Goal: Task Accomplishment & Management: Manage account settings

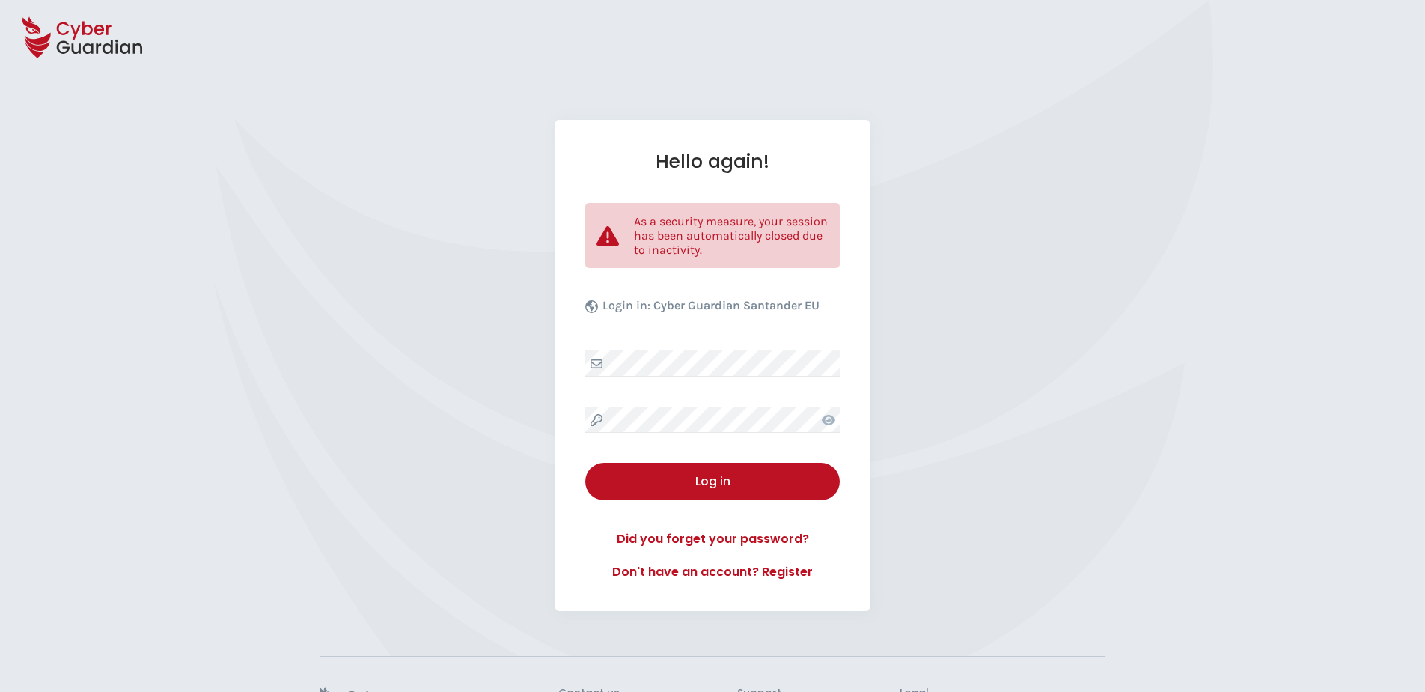
select select "English"
click at [692, 350] on div "Hello again! As a security measure, your session has been automatically closed …" at bounding box center [712, 365] width 314 height 491
click at [703, 406] on div "Hello again! As a security measure, your session has been automatically closed …" at bounding box center [712, 365] width 314 height 491
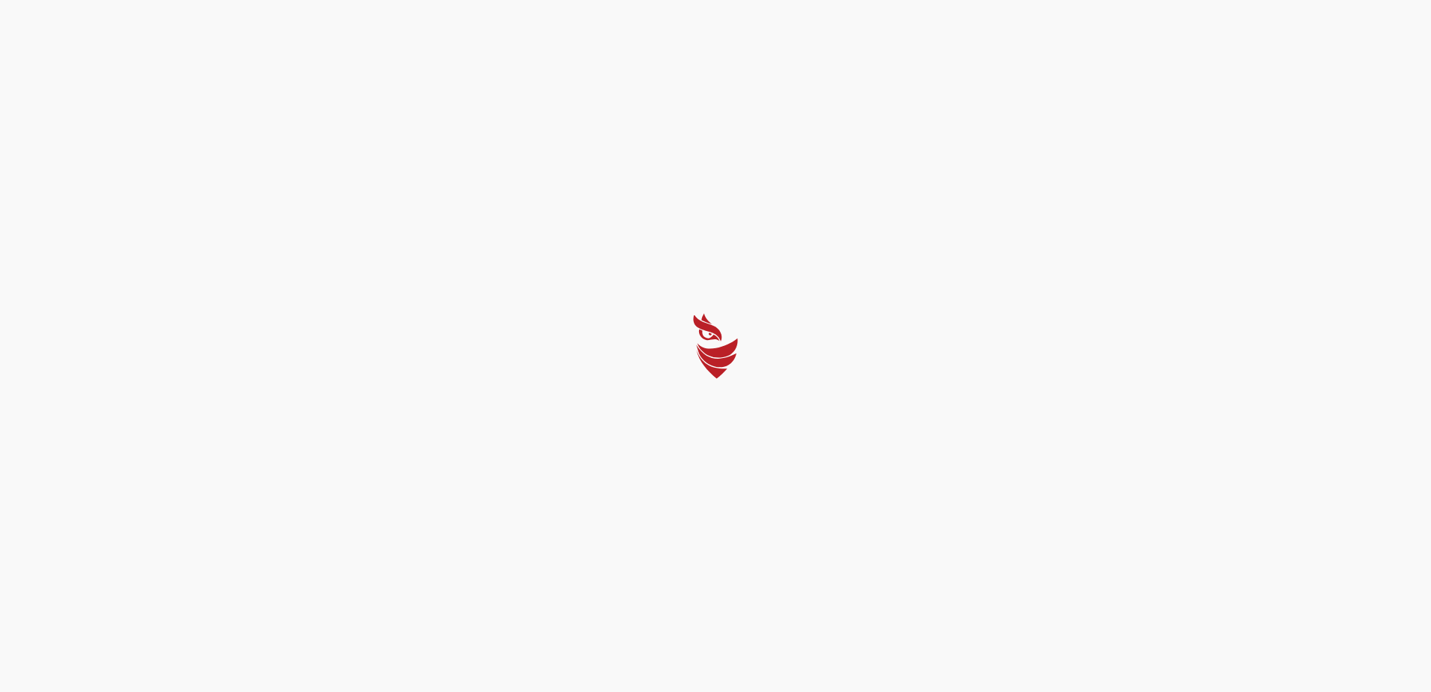
select select "English"
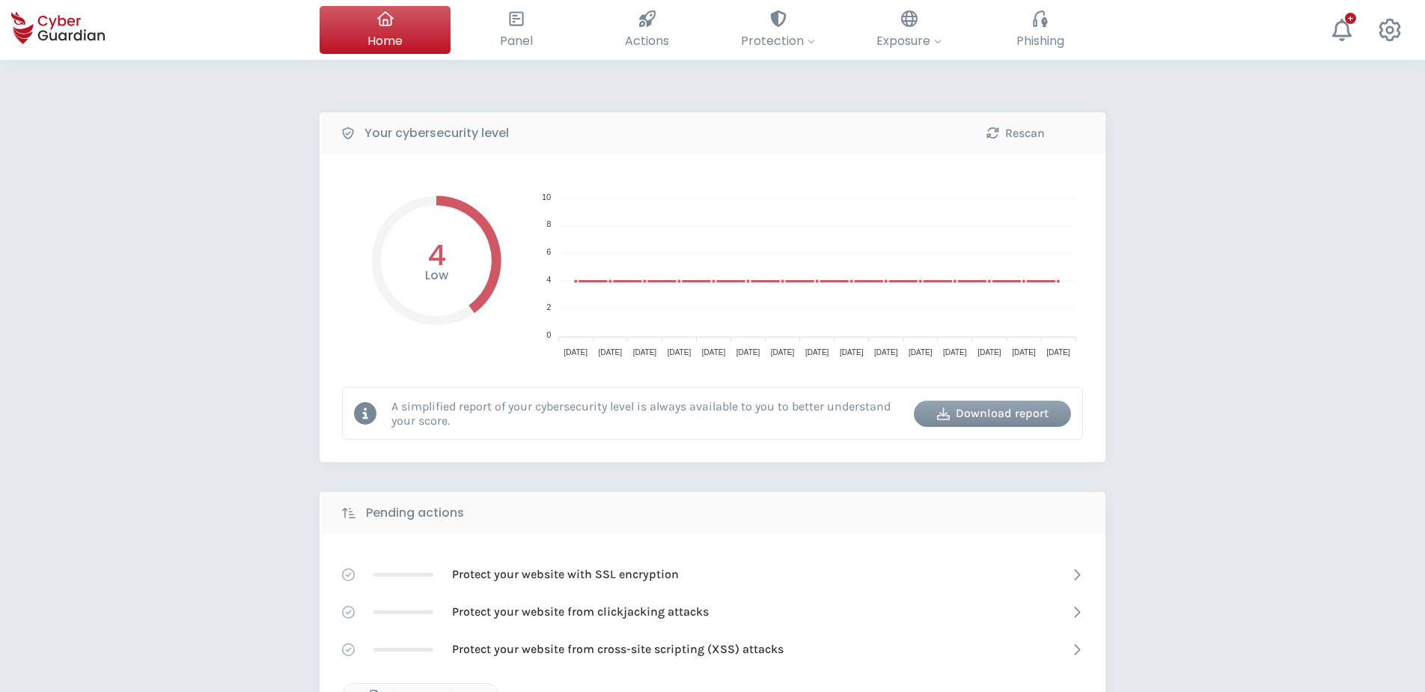
click at [1223, 407] on div "Your cybersecurity level Rescan Low 4 10 10 8 8 6 6 4 4 2 2 0 0 Sep 15 Sep 15 S…" at bounding box center [712, 666] width 1425 height 1213
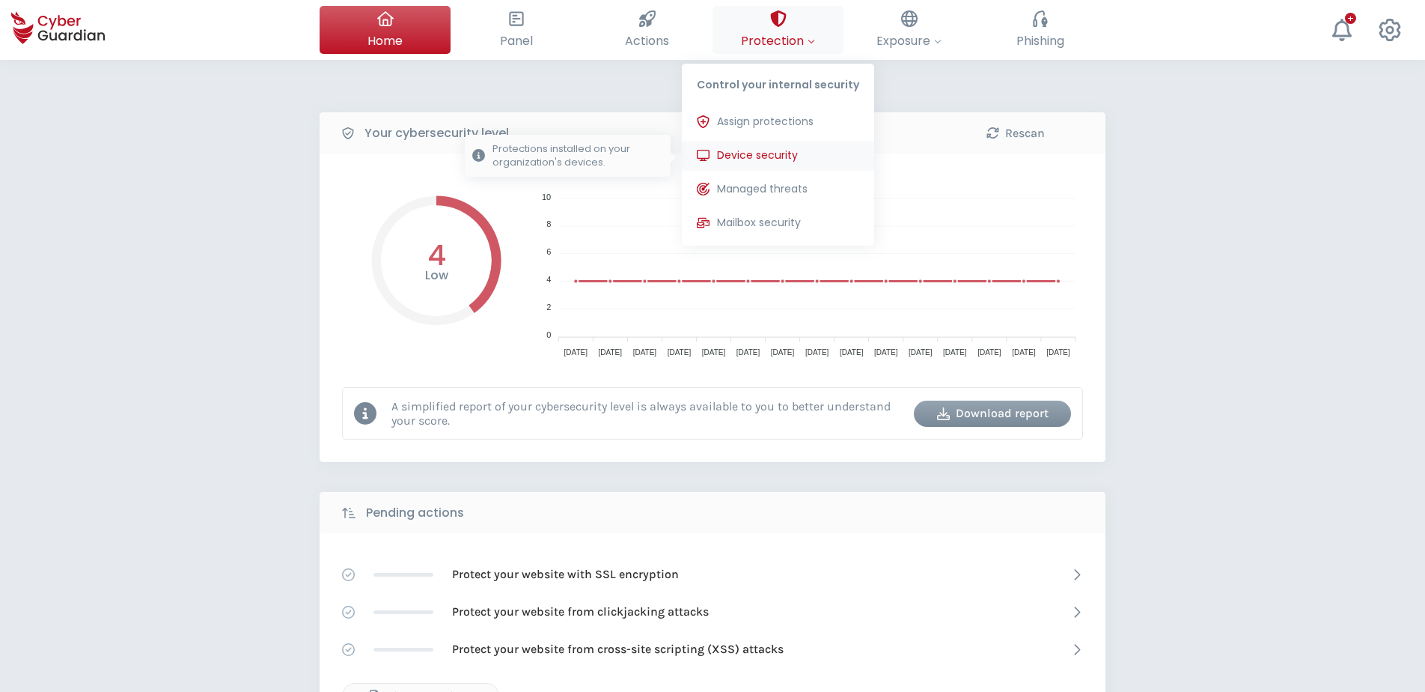
click at [757, 149] on span "Device security" at bounding box center [757, 155] width 81 height 16
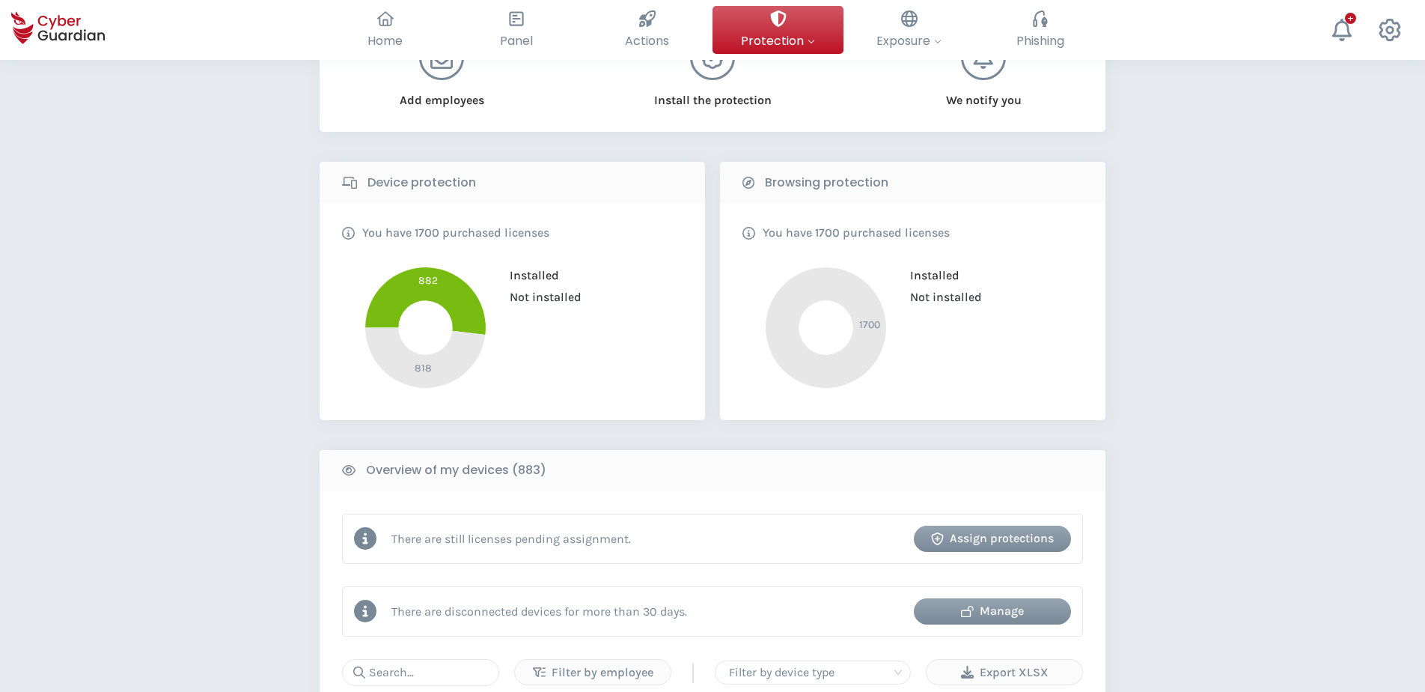
scroll to position [299, 0]
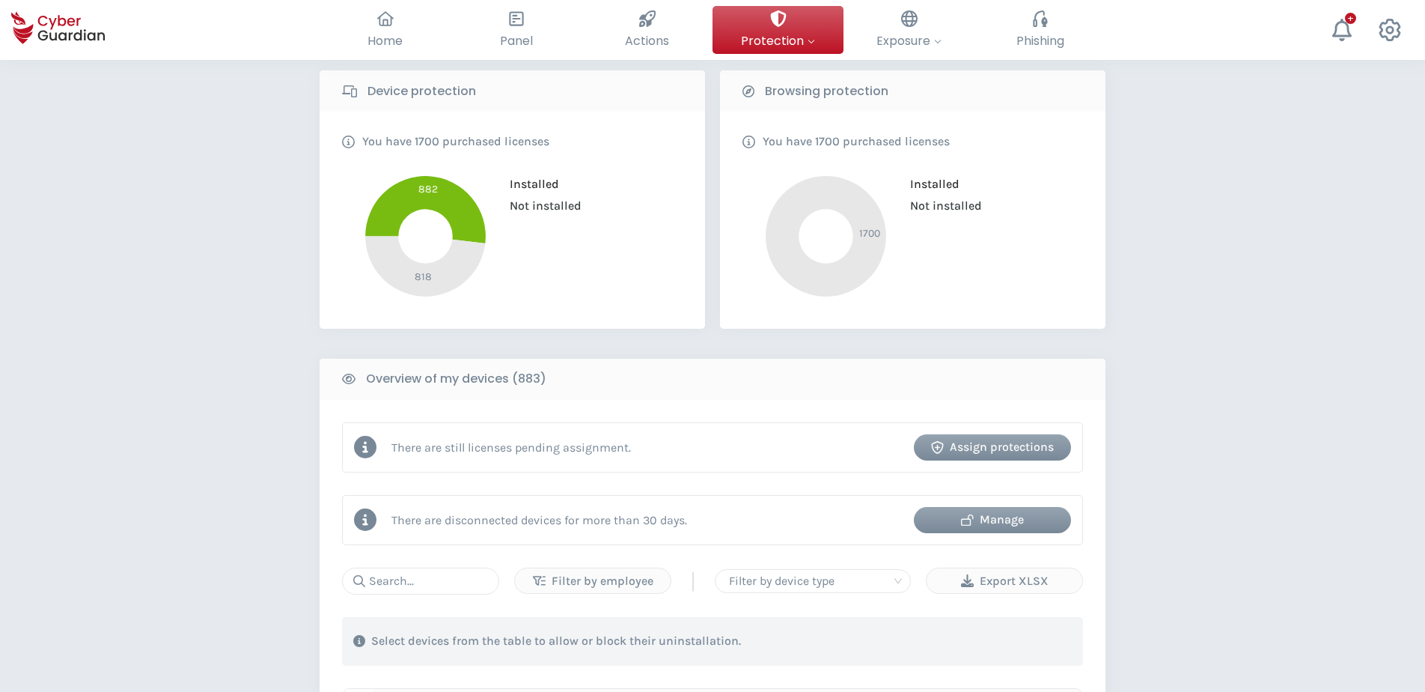
click at [980, 518] on div "Manage" at bounding box center [992, 520] width 135 height 18
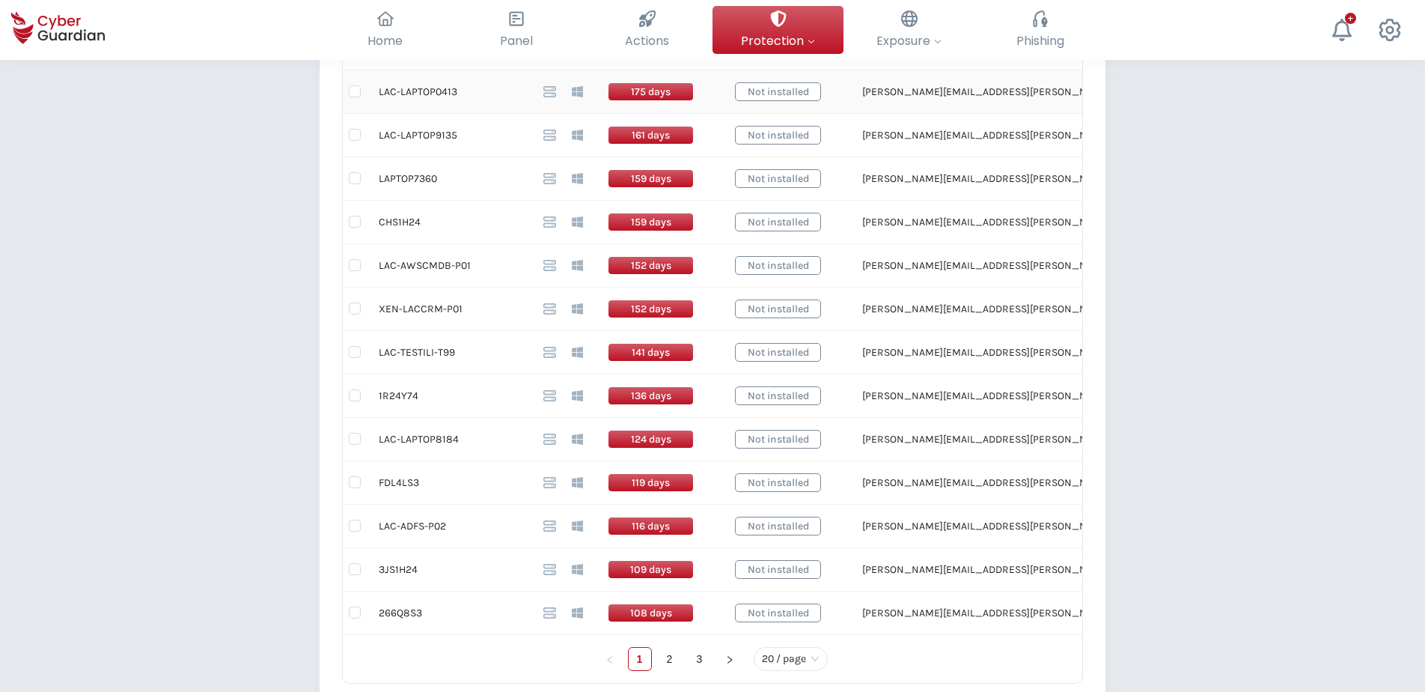
scroll to position [1048, 0]
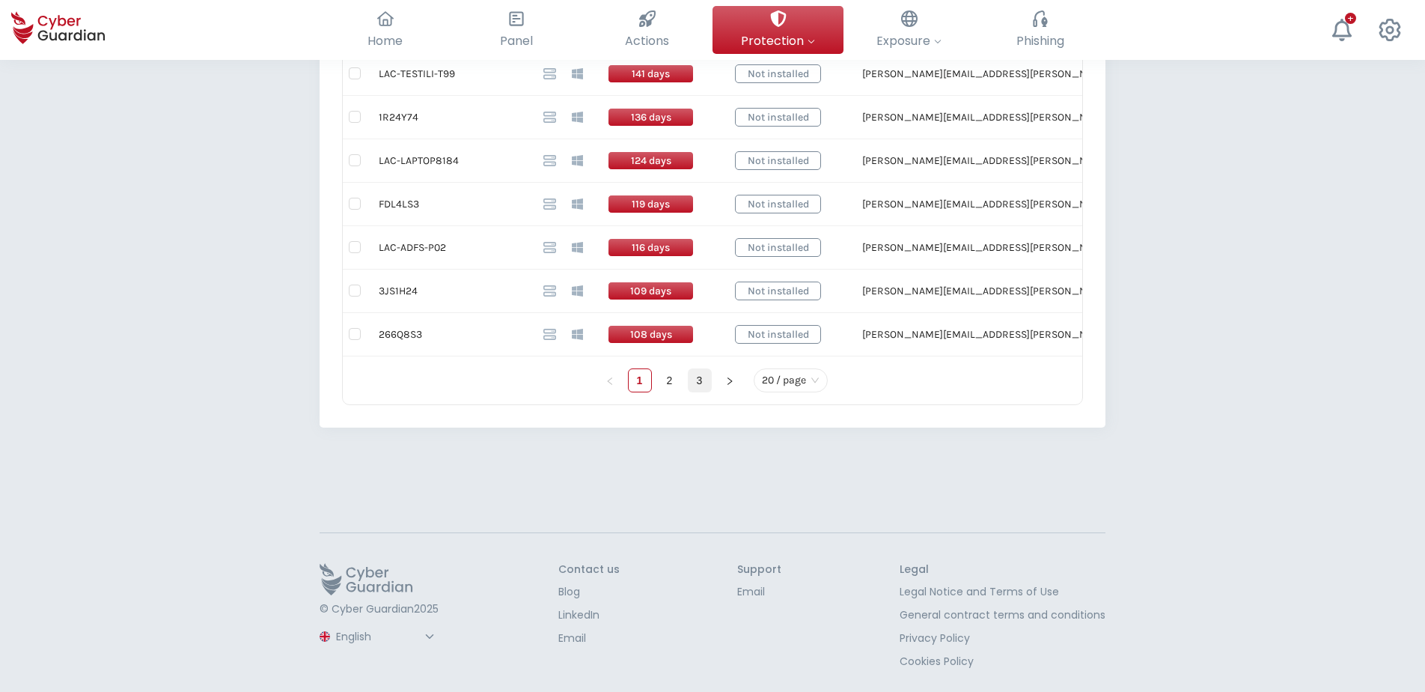
click at [704, 380] on link "3" at bounding box center [700, 380] width 22 height 22
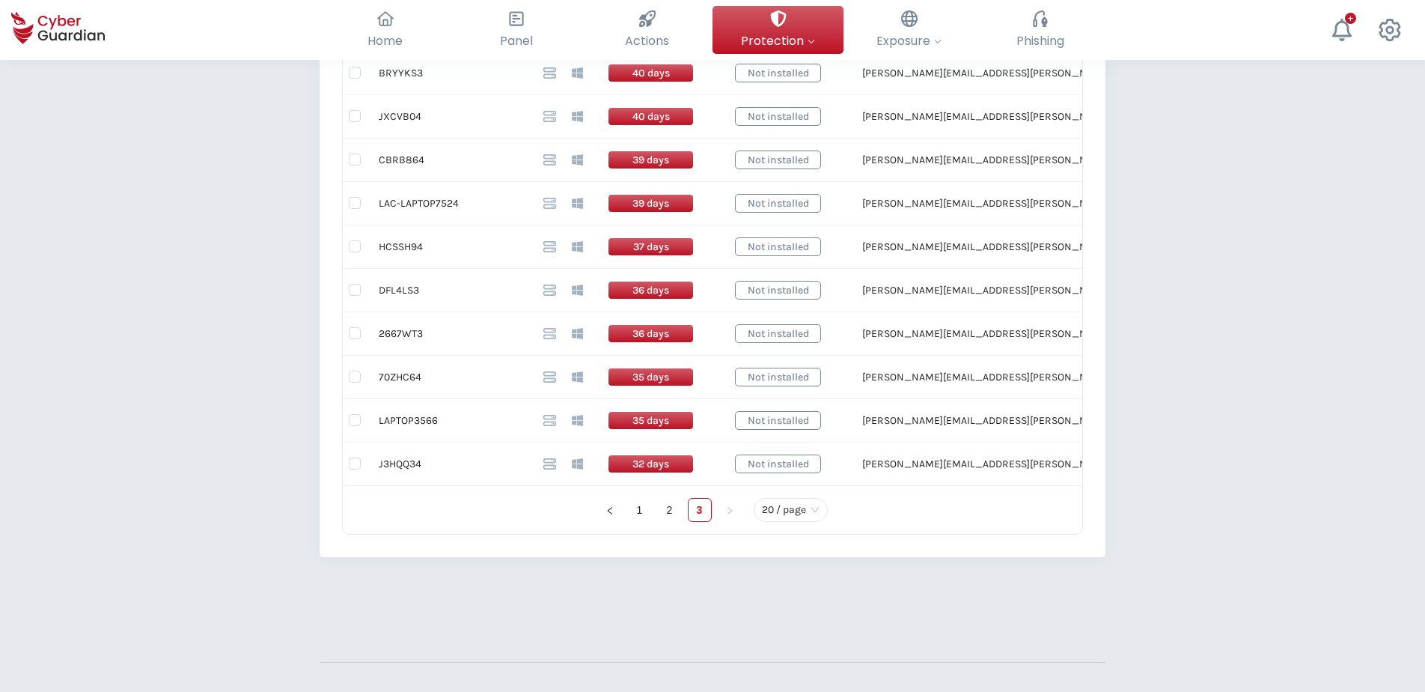
scroll to position [749, 0]
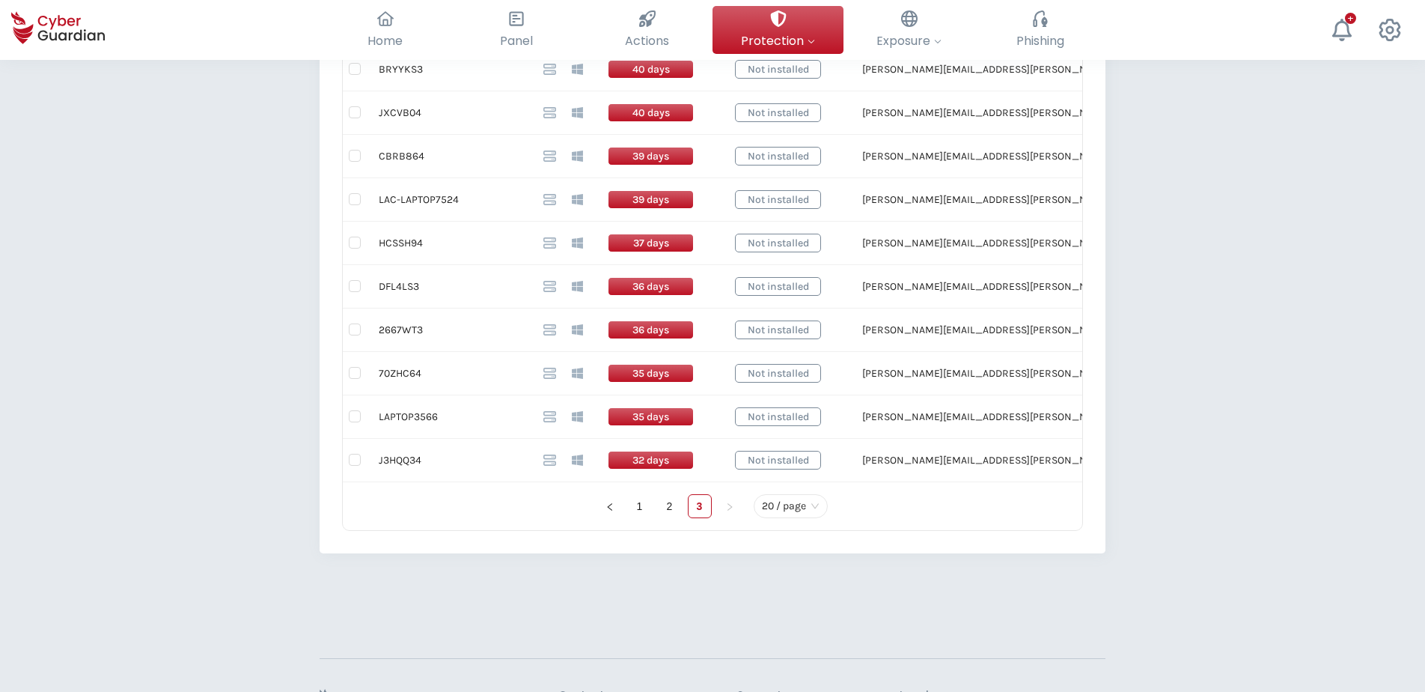
click at [154, 457] on div "Back Devices disconnected for >30 days (56) This table shows installed devices …" at bounding box center [712, 64] width 1425 height 1506
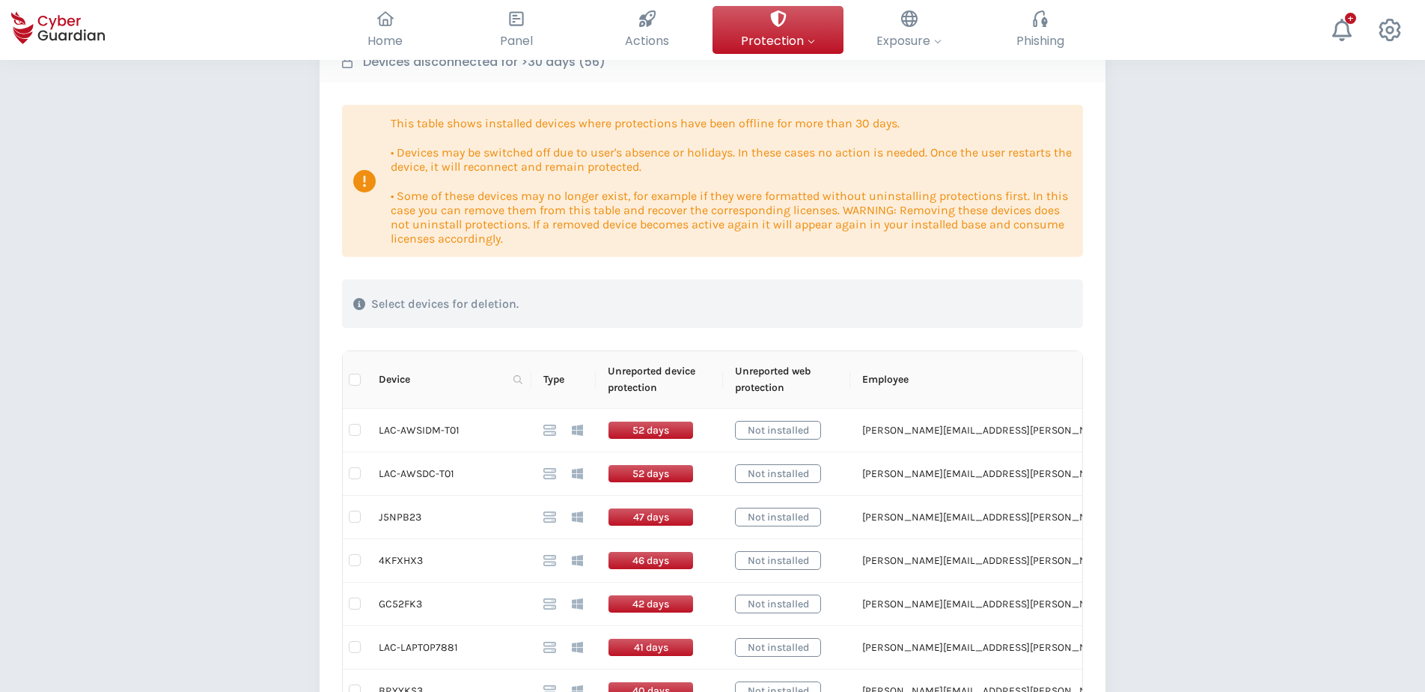
scroll to position [0, 0]
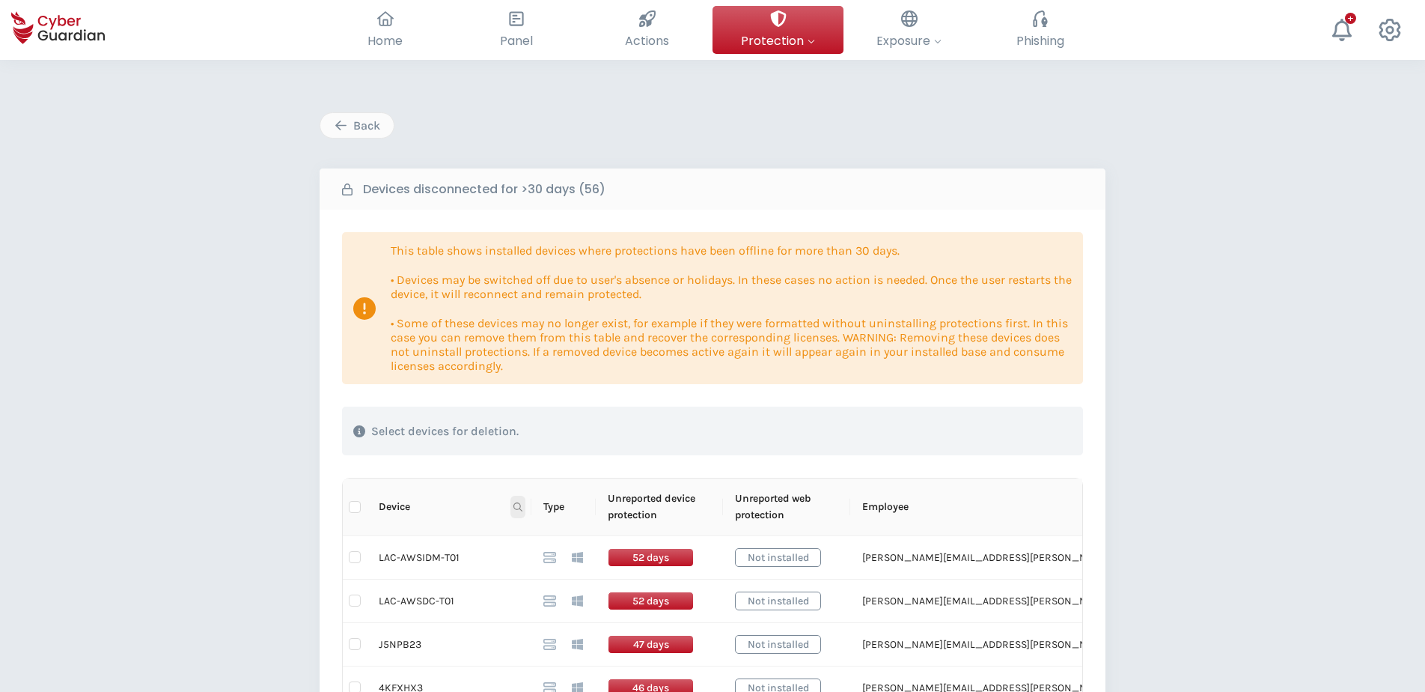
click at [511, 502] on span at bounding box center [518, 507] width 15 height 22
click at [422, 536] on input "text" at bounding box center [445, 539] width 149 height 24
paste input "LAC-LAPTOP7670"
click at [490, 564] on span "Search" at bounding box center [497, 566] width 33 height 16
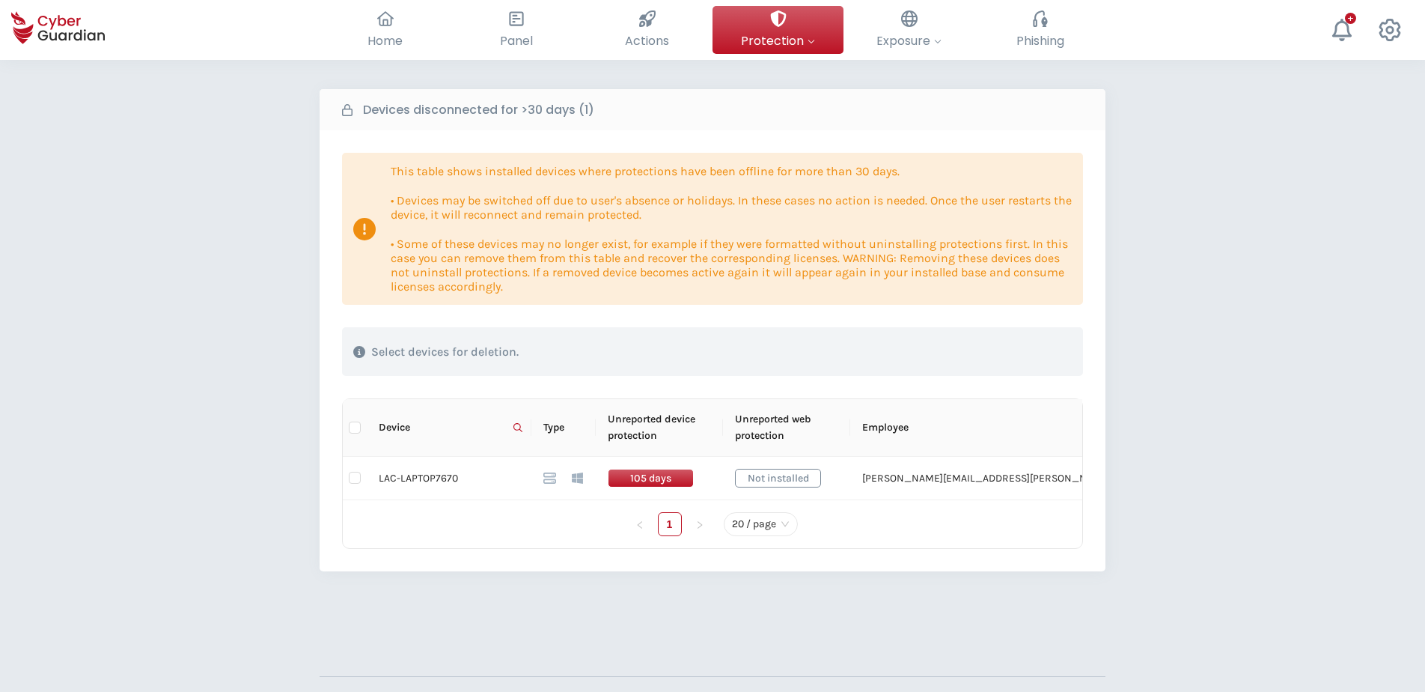
scroll to position [73, 0]
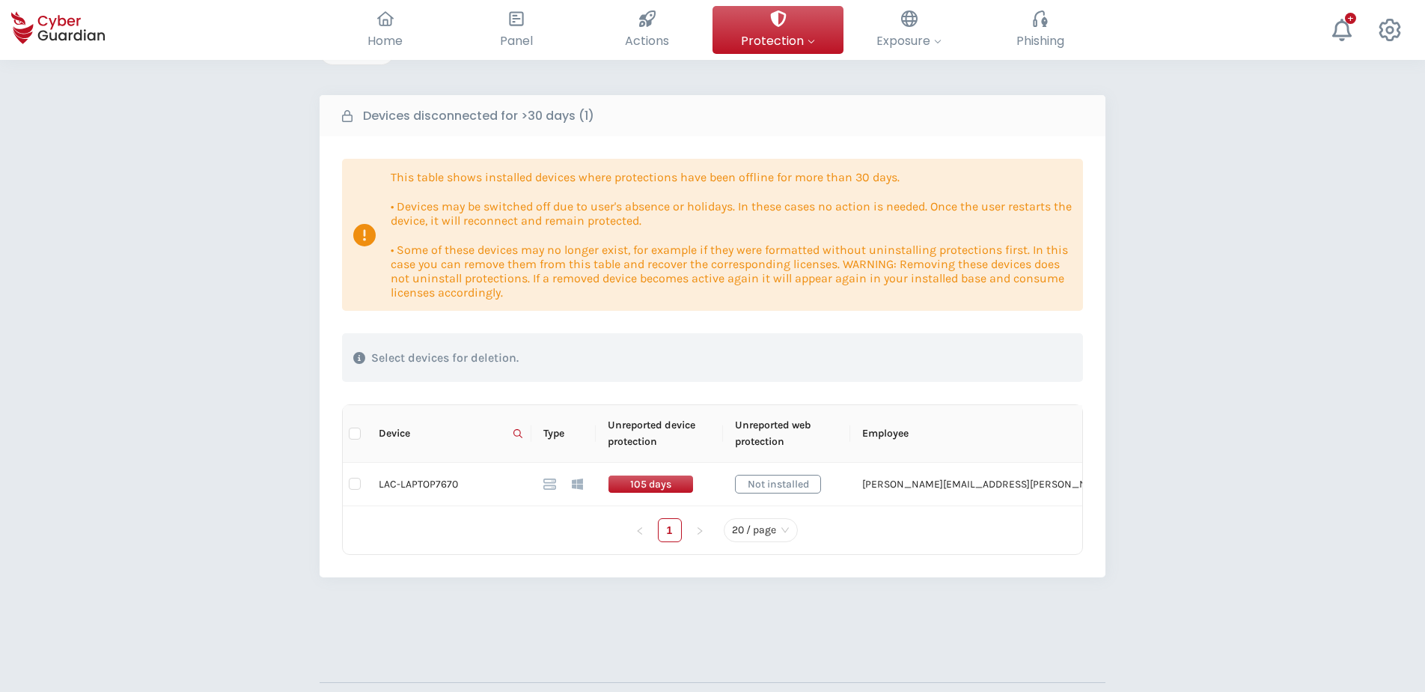
click at [472, 433] on span "Device" at bounding box center [443, 433] width 129 height 16
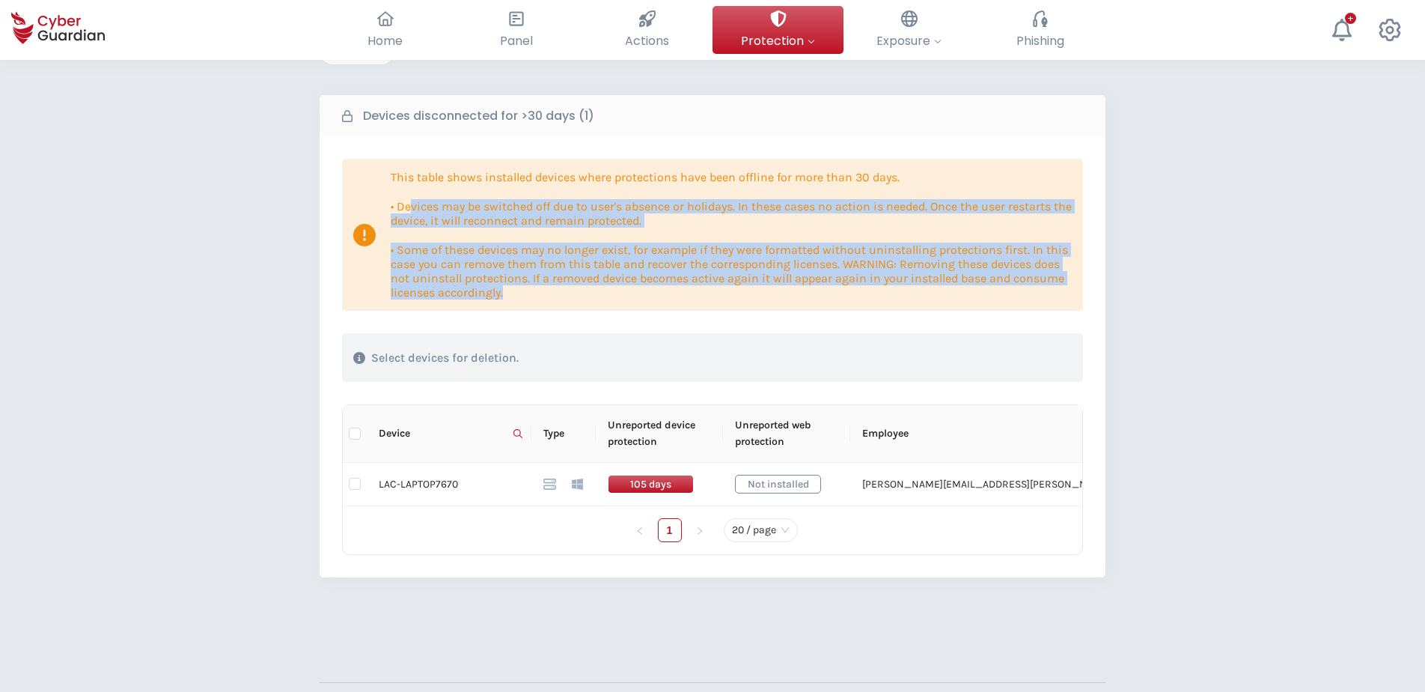
drag, startPoint x: 430, startPoint y: 205, endPoint x: 576, endPoint y: 294, distance: 171.0
click at [576, 294] on div "This table shows installed devices where protections have been offline for more…" at bounding box center [731, 235] width 681 height 130
drag, startPoint x: 576, startPoint y: 294, endPoint x: 526, endPoint y: 305, distance: 51.4
click at [526, 305] on div "This table shows installed devices where protections have been offline for more…" at bounding box center [712, 235] width 741 height 152
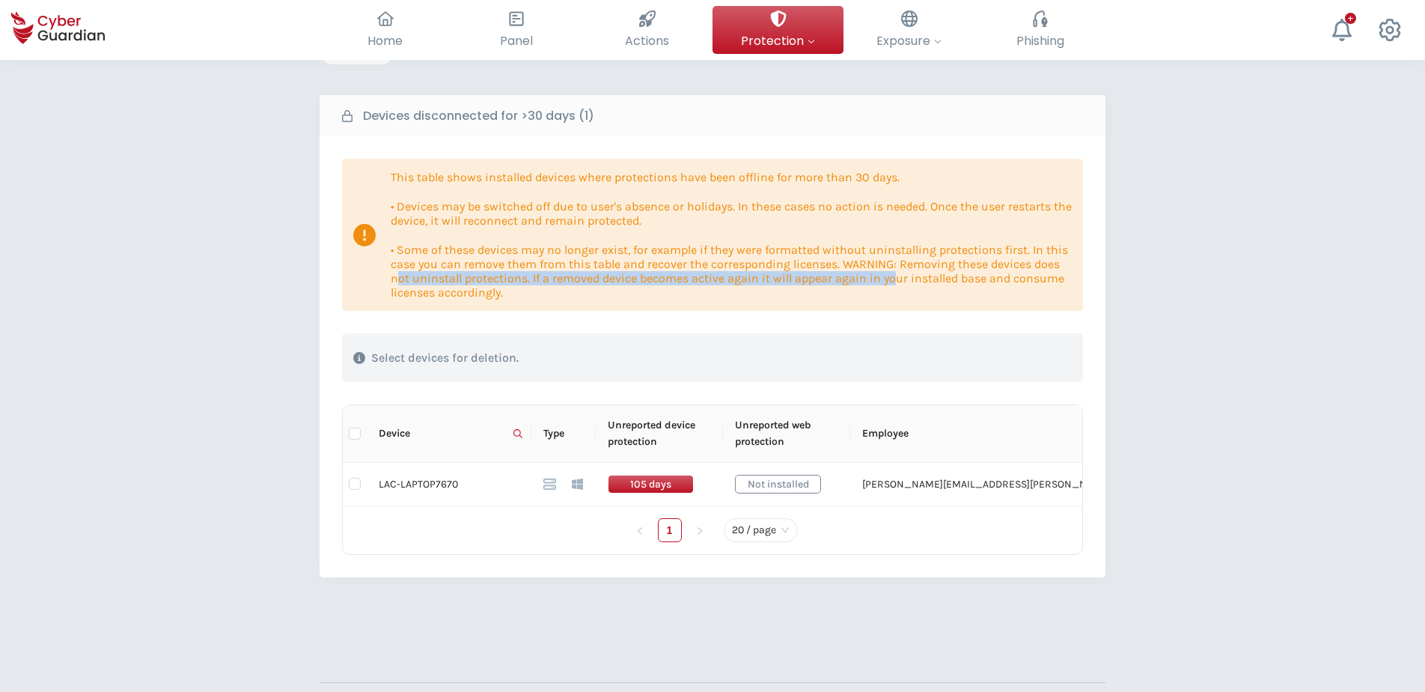
drag, startPoint x: 395, startPoint y: 277, endPoint x: 895, endPoint y: 279, distance: 500.1
click at [895, 279] on p "• Some of these devices may no longer exist, for example if they were formatted…" at bounding box center [731, 271] width 681 height 57
drag, startPoint x: 895, startPoint y: 279, endPoint x: 770, endPoint y: 304, distance: 127.4
click at [770, 304] on div "This table shows installed devices where protections have been offline for more…" at bounding box center [712, 235] width 741 height 152
click at [516, 432] on icon at bounding box center [518, 433] width 9 height 9
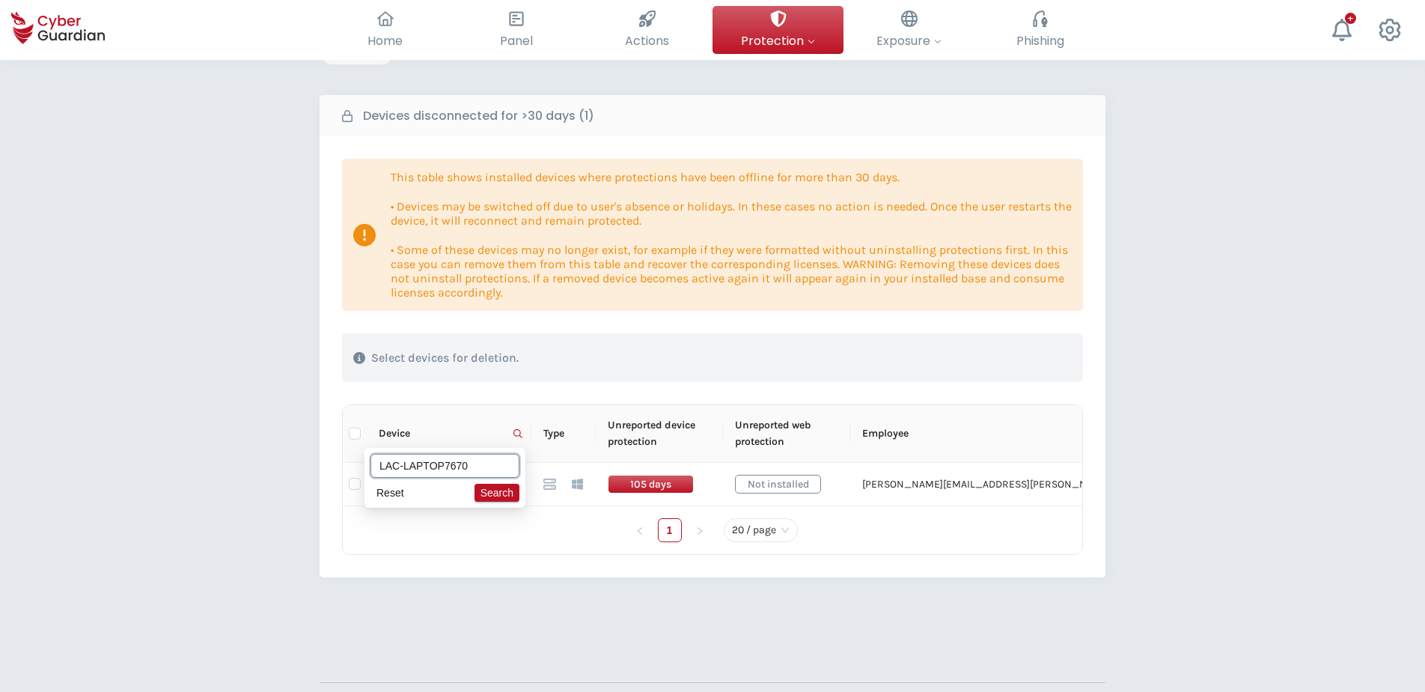
drag, startPoint x: 416, startPoint y: 468, endPoint x: 513, endPoint y: 474, distance: 96.8
click at [513, 474] on input "LAC-LAPTOP7670" at bounding box center [445, 466] width 149 height 24
type input "LAC-"
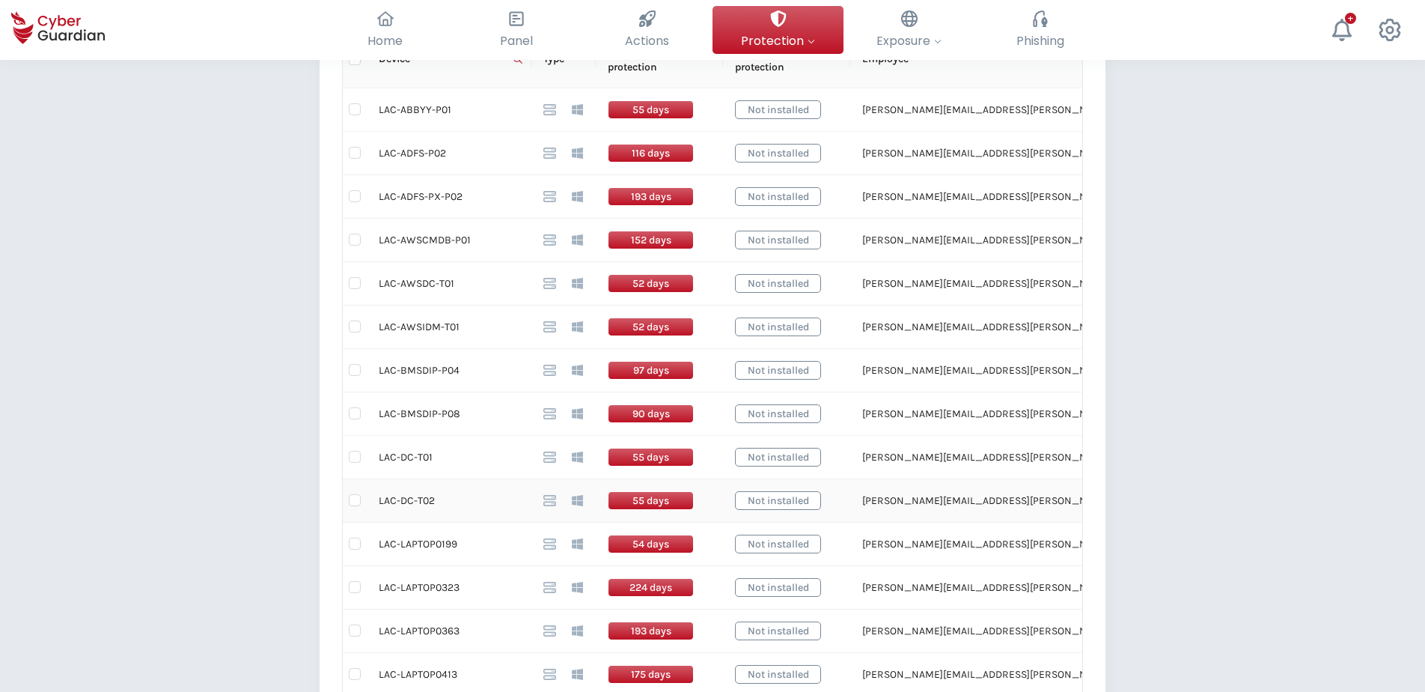
scroll to position [523, 0]
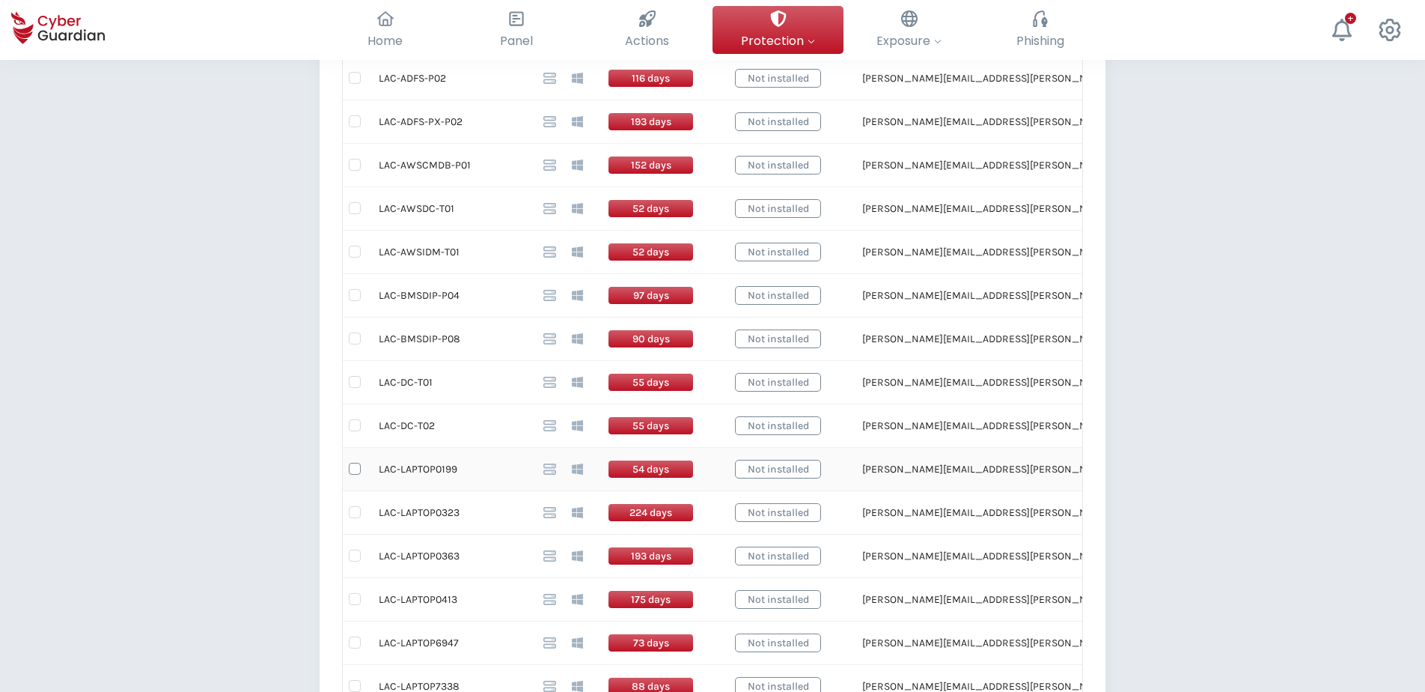
click at [358, 470] on input "checkbox" at bounding box center [355, 469] width 12 height 12
checkbox input "true"
click at [350, 510] on input "checkbox" at bounding box center [355, 512] width 12 height 12
checkbox input "true"
click at [353, 553] on input "checkbox" at bounding box center [355, 556] width 12 height 12
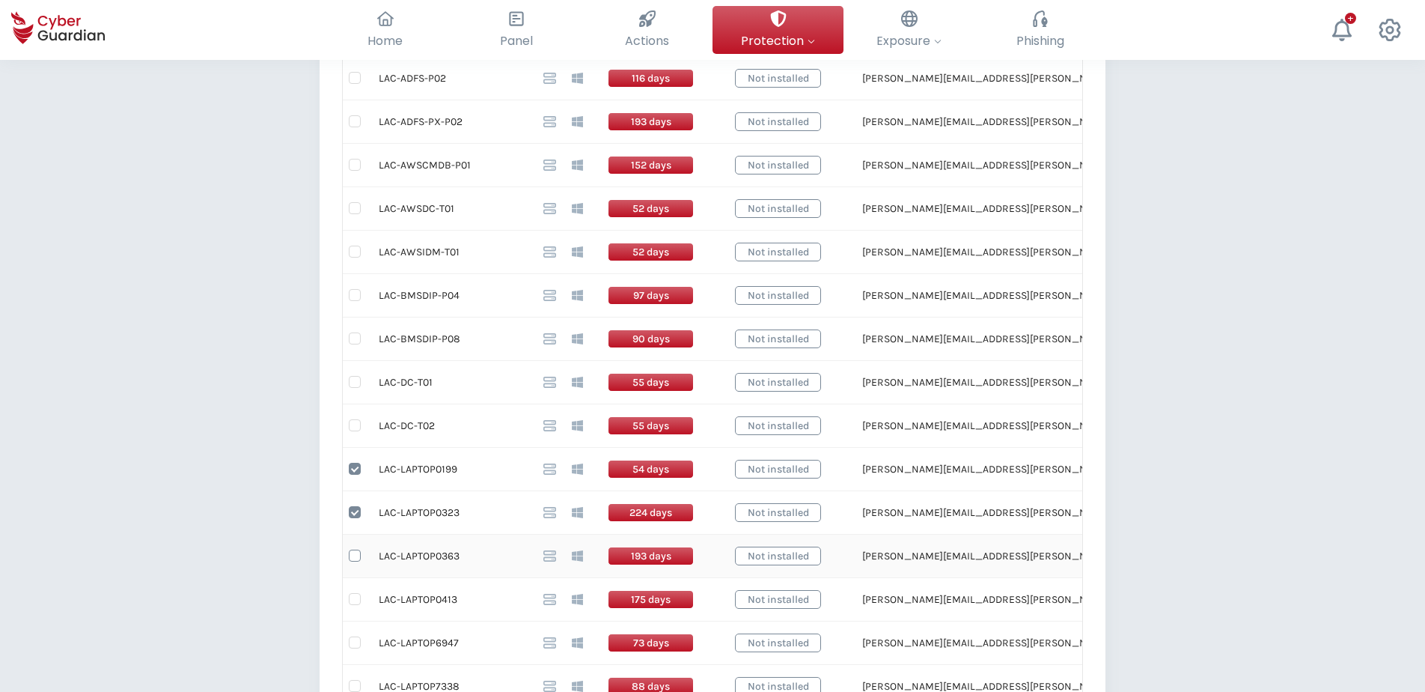
checkbox input "true"
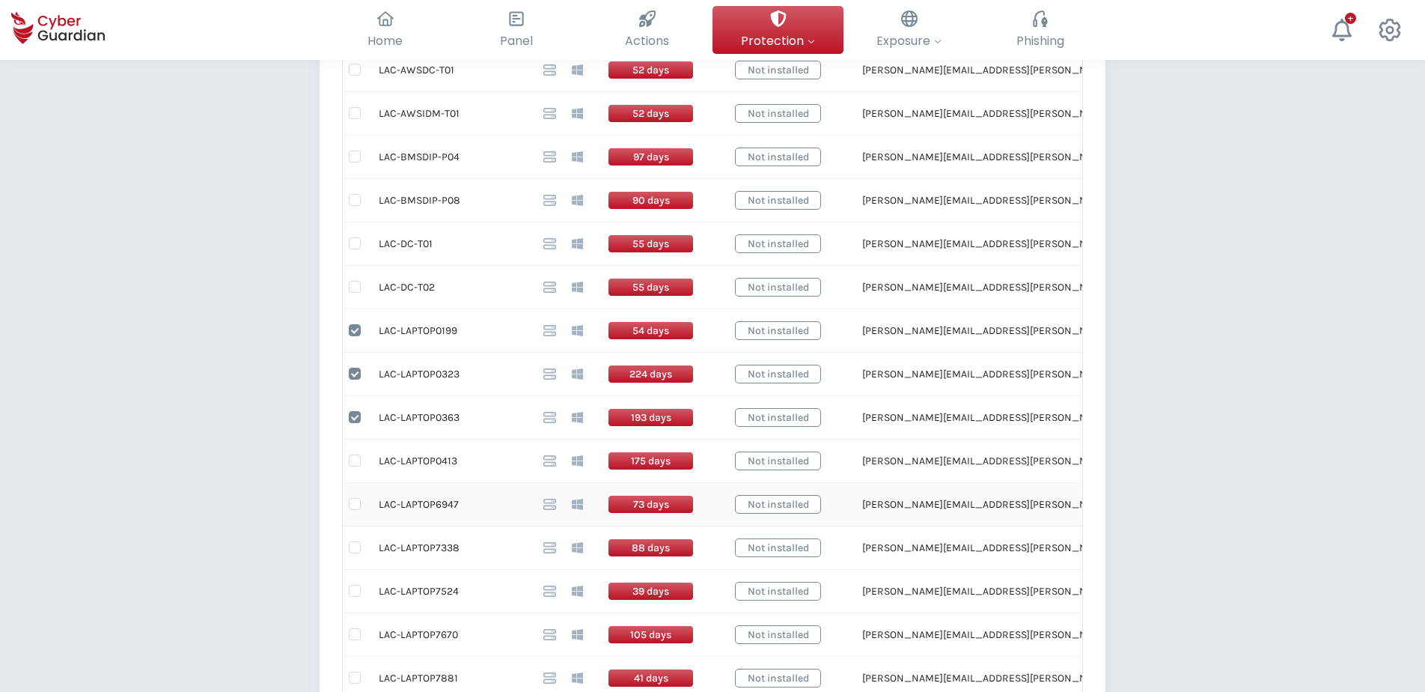
scroll to position [672, 0]
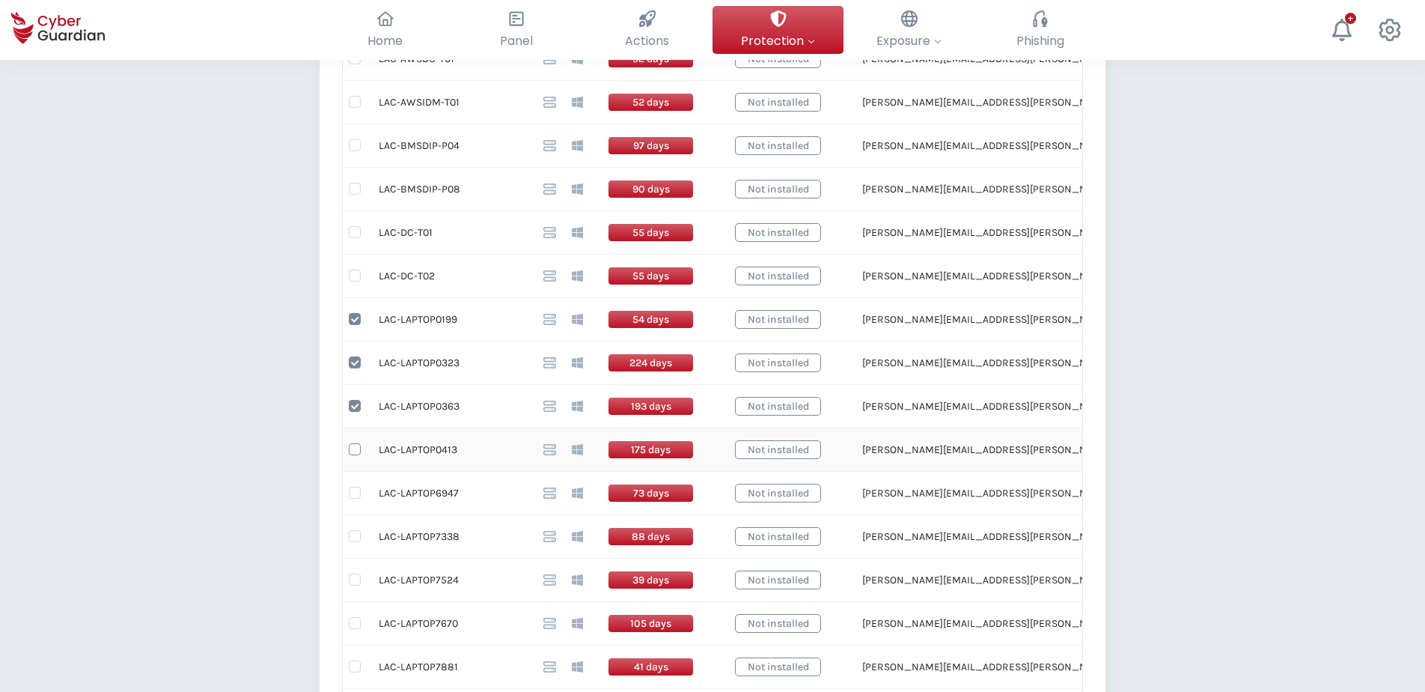
click at [357, 451] on input "checkbox" at bounding box center [355, 449] width 12 height 12
checkbox input "true"
drag, startPoint x: 355, startPoint y: 489, endPoint x: 359, endPoint y: 502, distance: 14.2
click at [355, 490] on input "checkbox" at bounding box center [355, 493] width 12 height 12
checkbox input "true"
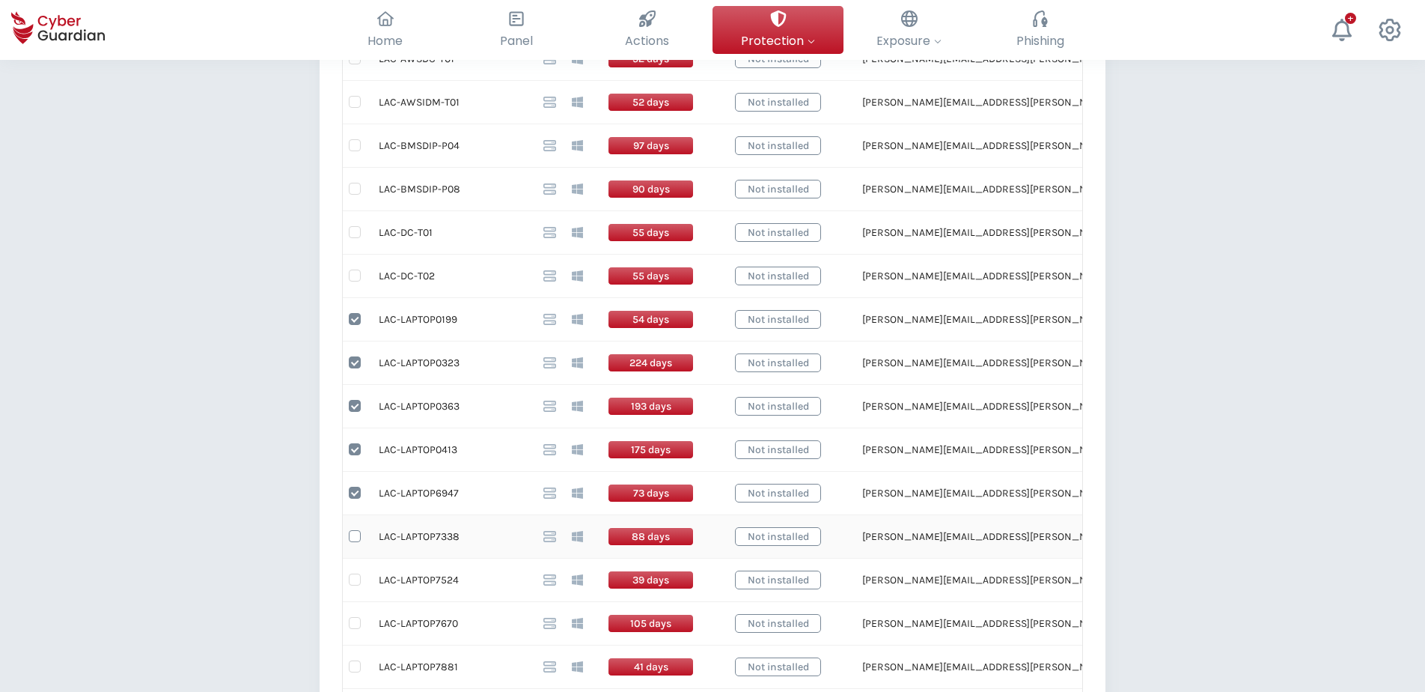
click at [350, 536] on input "checkbox" at bounding box center [355, 536] width 12 height 12
checkbox input "true"
drag, startPoint x: 457, startPoint y: 493, endPoint x: 375, endPoint y: 493, distance: 81.6
click at [375, 493] on td "LAC-LAPTOP6947" at bounding box center [449, 493] width 165 height 43
copy td "LAC-LAPTOP6947"
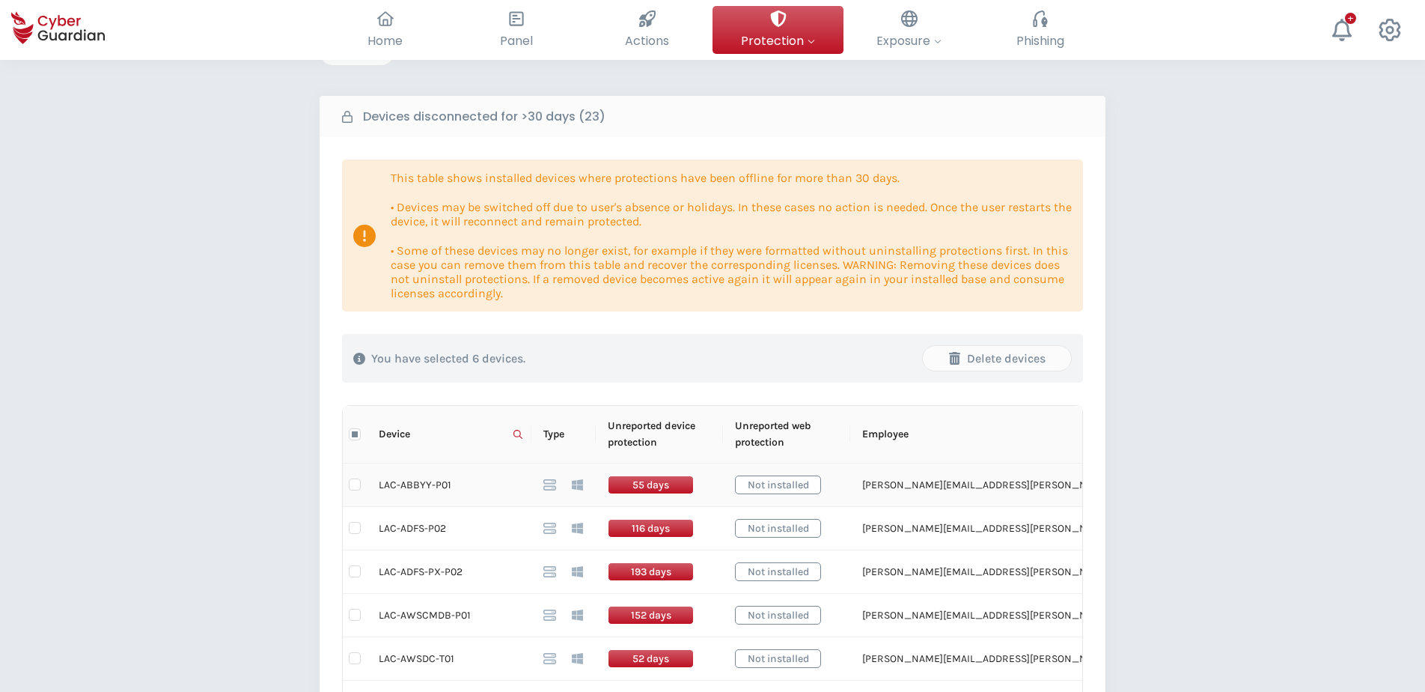
scroll to position [0, 0]
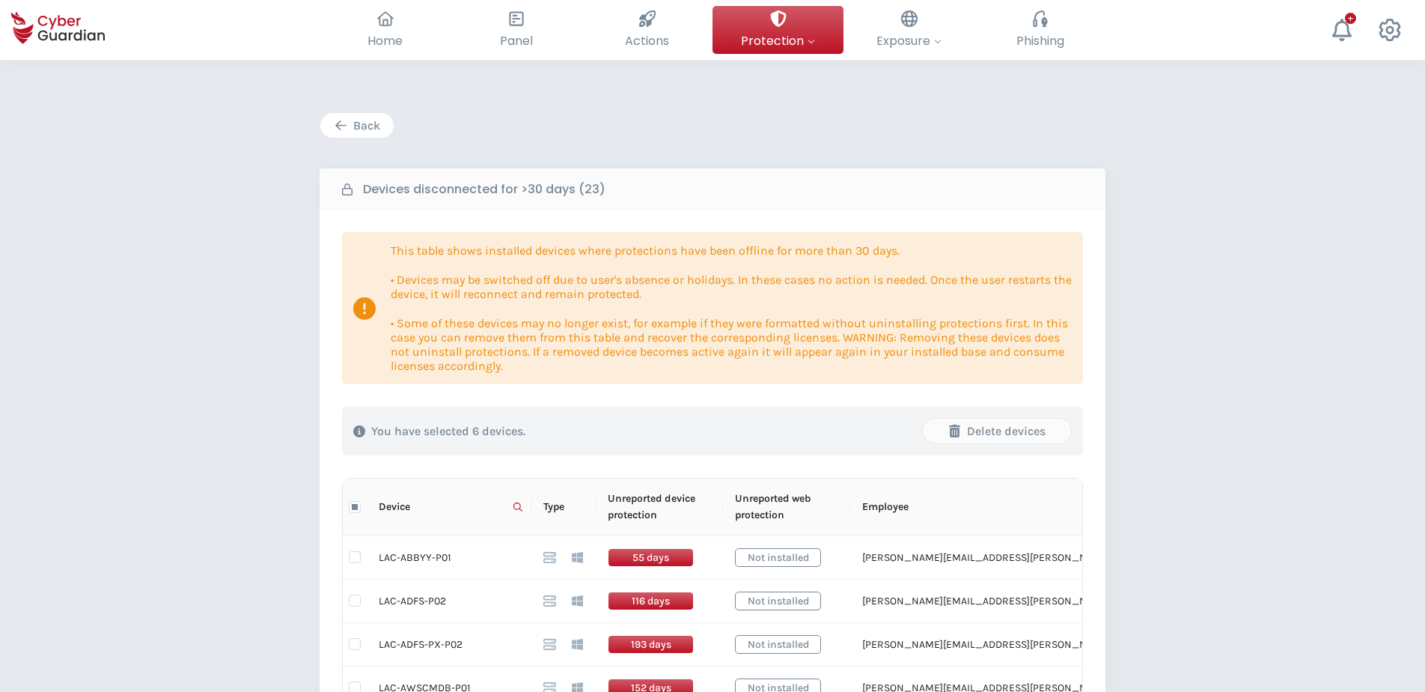
click at [363, 123] on div "Back" at bounding box center [357, 126] width 51 height 18
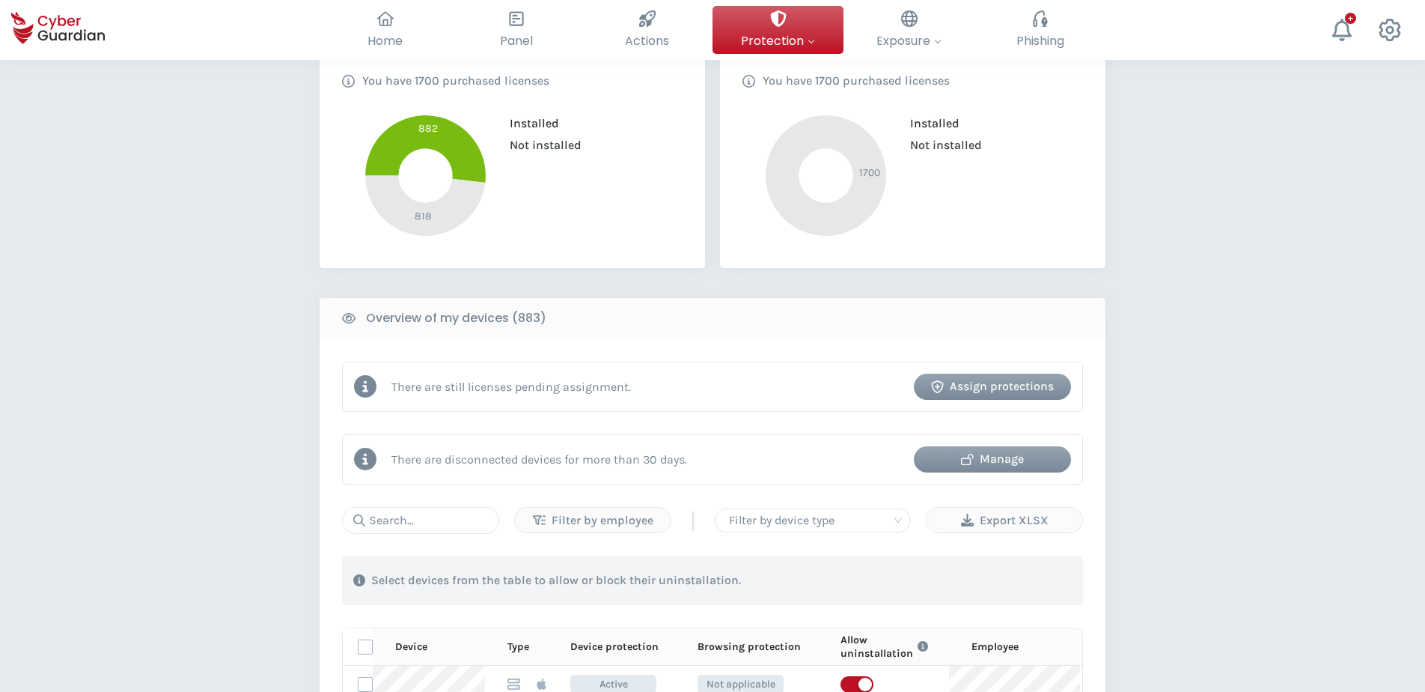
scroll to position [374, 0]
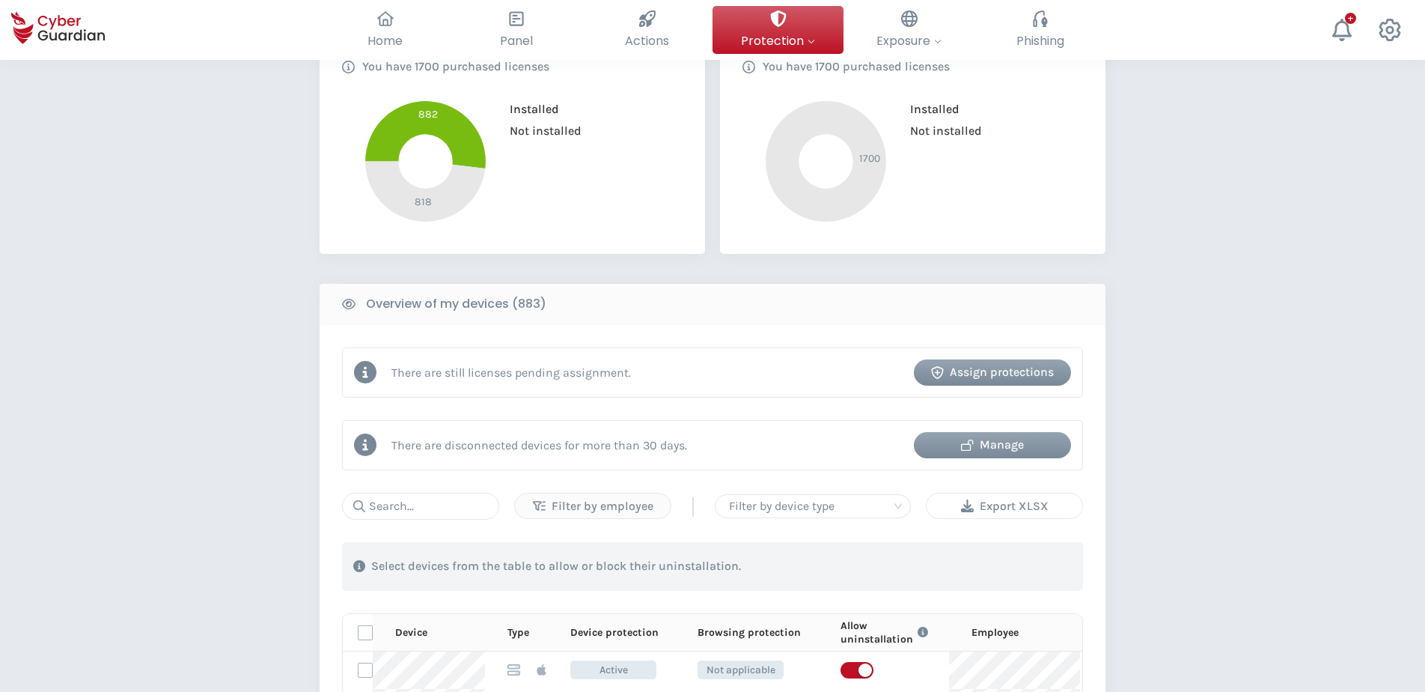
click at [1013, 506] on div "Export XLSX" at bounding box center [1004, 506] width 133 height 18
click at [1238, 511] on div "PROTECTION > Device security How does it work? Add employees Install the protec…" at bounding box center [712, 527] width 1425 height 1683
click at [1242, 313] on div "PROTECTION > Device security How does it work? Add employees Install the protec…" at bounding box center [712, 527] width 1425 height 1683
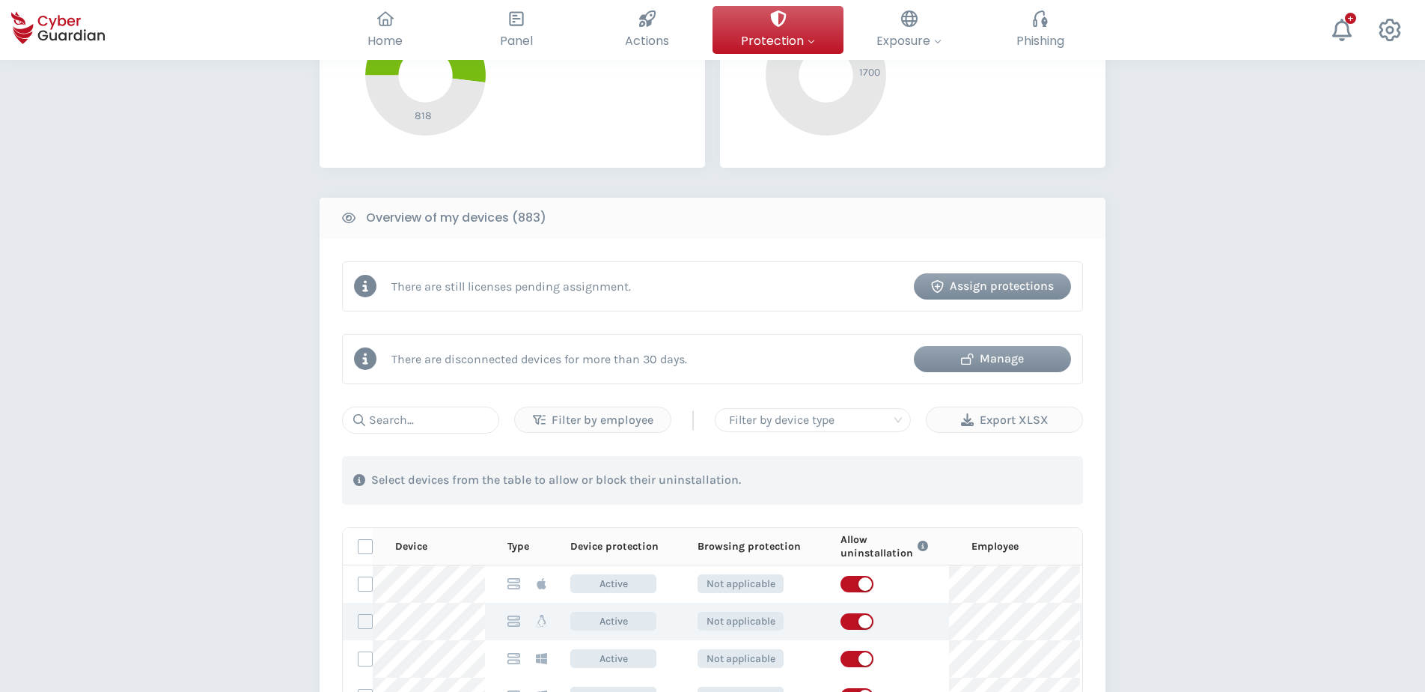
scroll to position [599, 0]
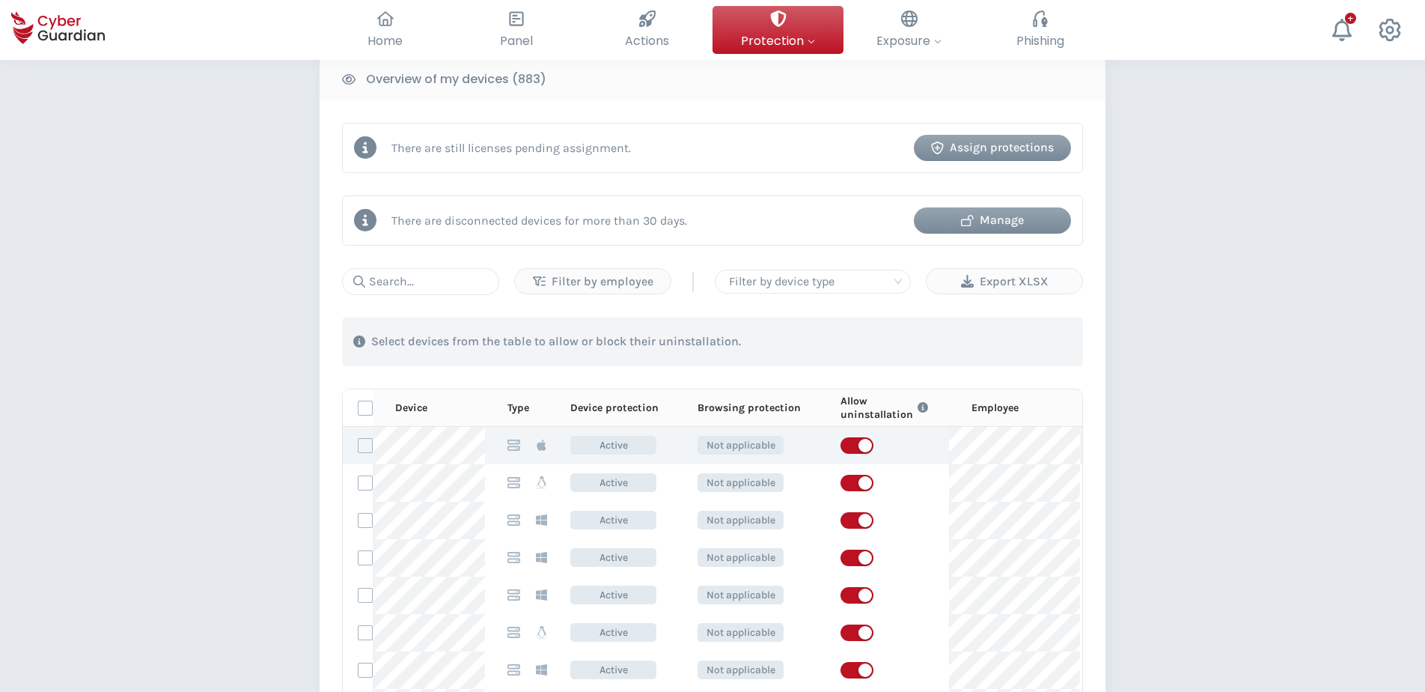
click at [545, 439] on icon at bounding box center [541, 445] width 13 height 13
click at [530, 411] on div "Type" at bounding box center [528, 407] width 40 height 13
click at [520, 410] on p "Type" at bounding box center [519, 407] width 22 height 13
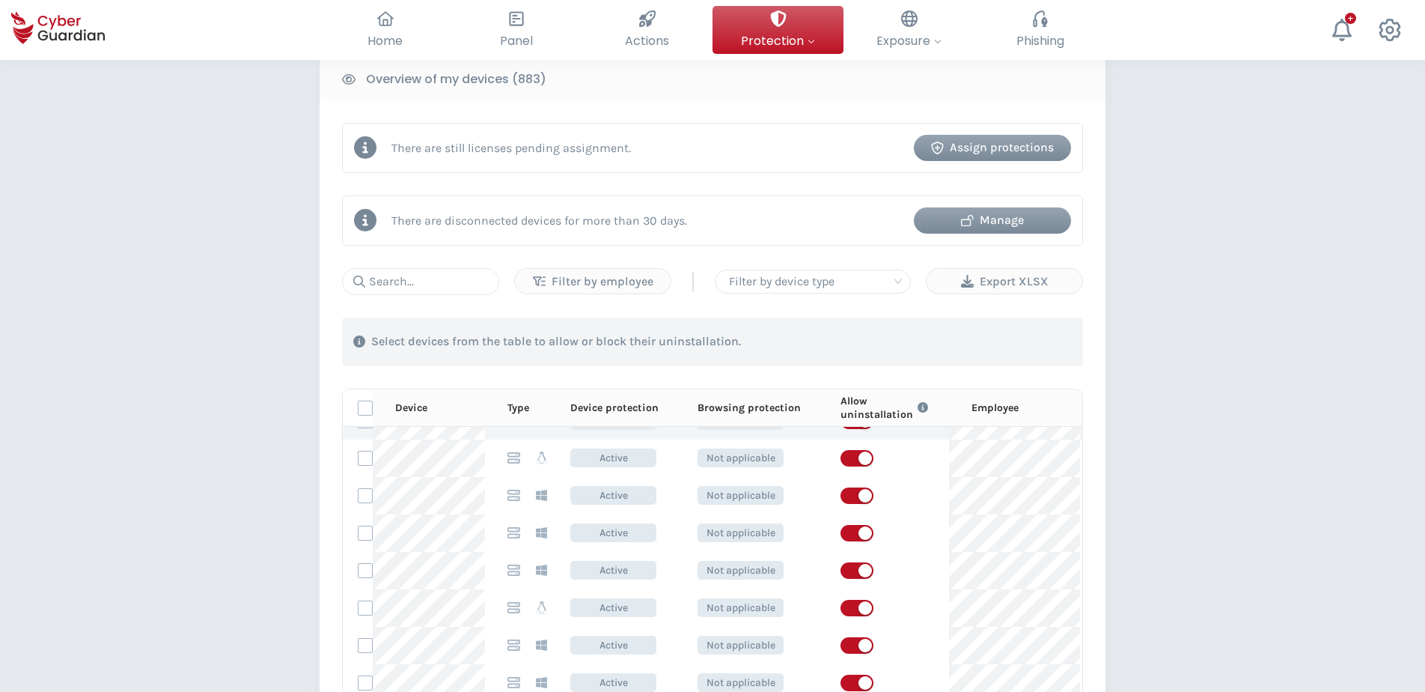
scroll to position [0, 0]
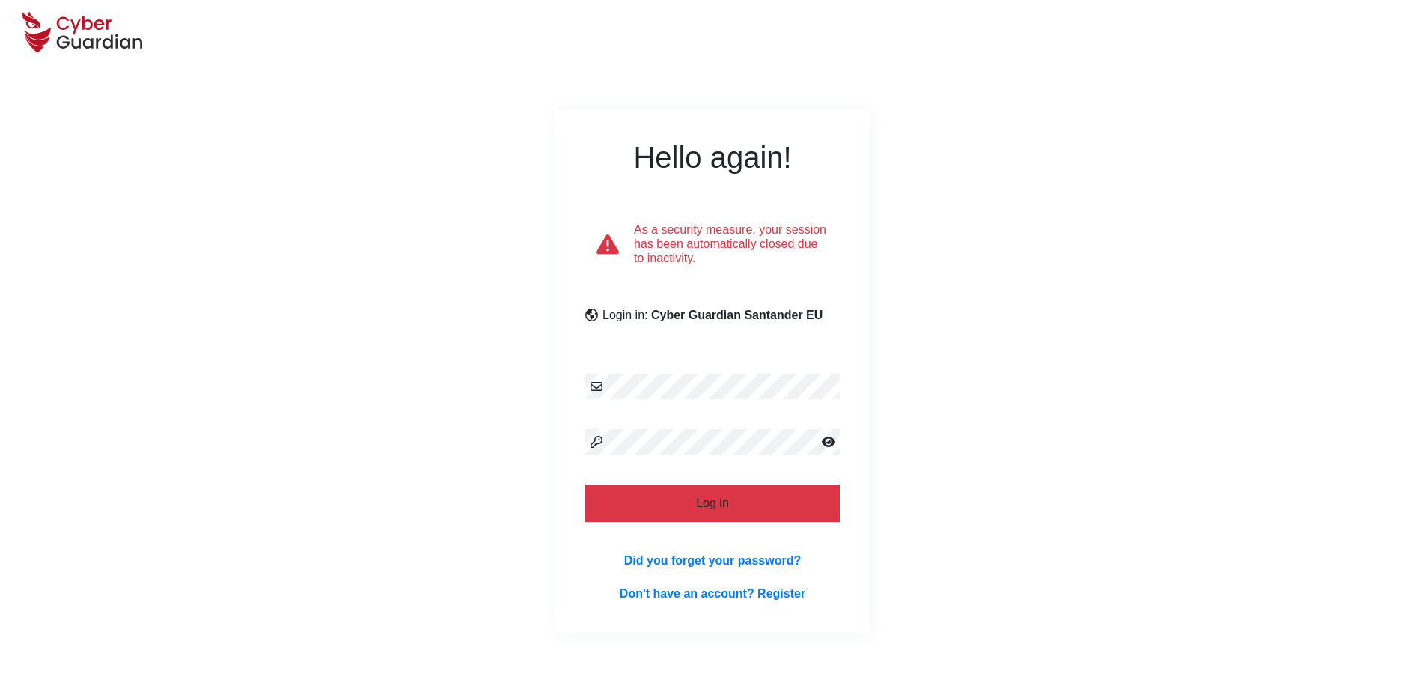
select select "English"
